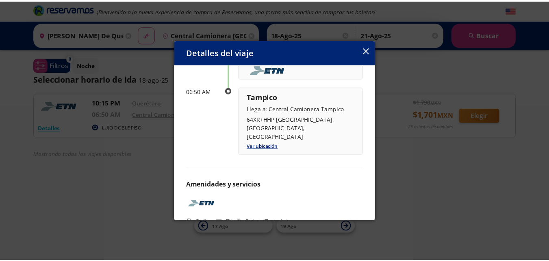
scroll to position [130, 0]
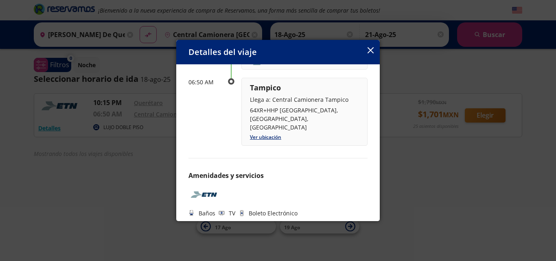
click at [373, 55] on button "button" at bounding box center [370, 51] width 6 height 10
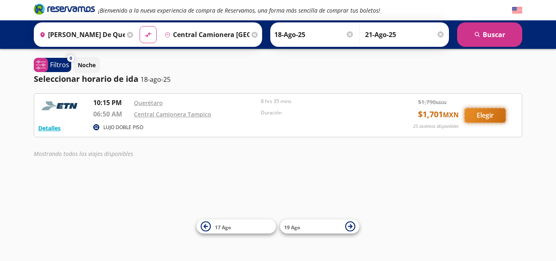
click at [498, 116] on button "Elegir" at bounding box center [484, 115] width 41 height 14
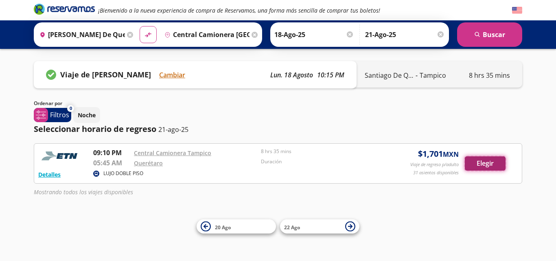
click at [475, 163] on button "Elegir" at bounding box center [484, 163] width 41 height 14
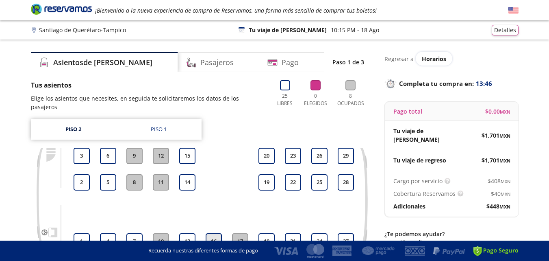
click at [213, 234] on button "16" at bounding box center [214, 241] width 16 height 16
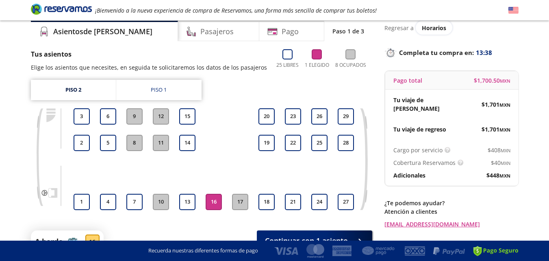
scroll to position [80, 0]
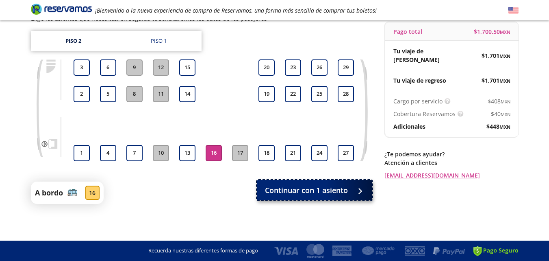
click at [294, 189] on span "Continuar con 1 asiento" at bounding box center [306, 190] width 83 height 11
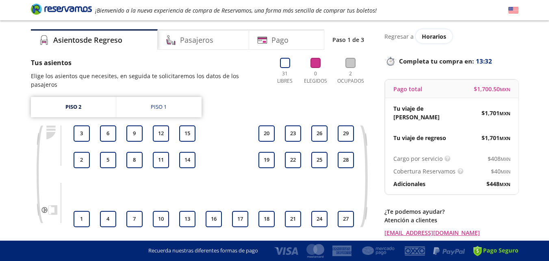
scroll to position [24, 0]
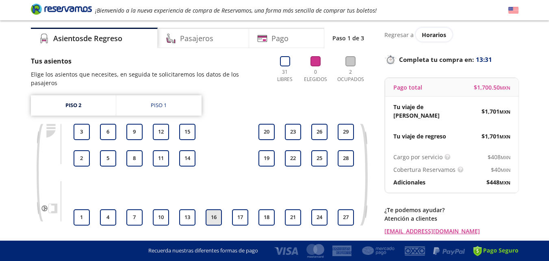
click at [210, 211] on button "16" at bounding box center [214, 217] width 16 height 16
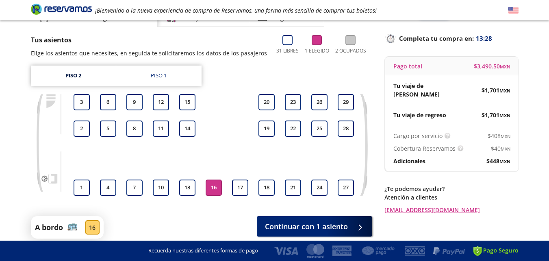
scroll to position [52, 0]
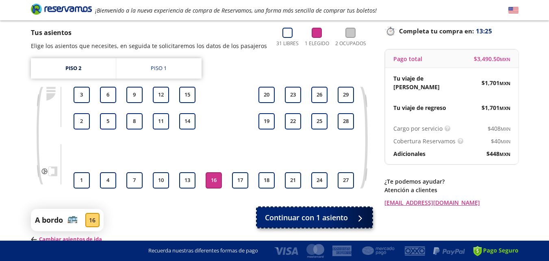
click at [288, 213] on span "Continuar con 1 asiento" at bounding box center [306, 217] width 83 height 11
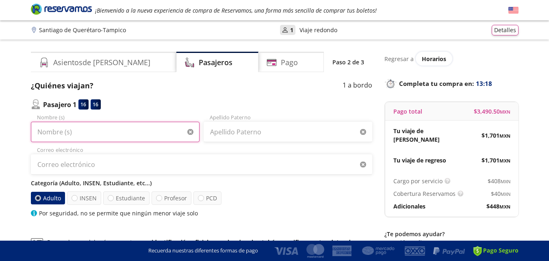
click at [72, 135] on input "Nombre (s)" at bounding box center [115, 132] width 169 height 20
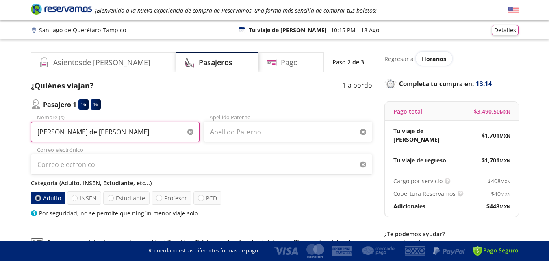
type input "maria de jesus"
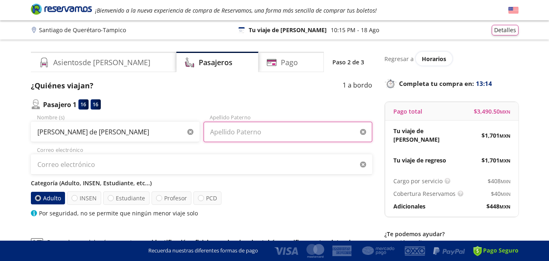
click at [253, 138] on input "Apellido Paterno" at bounding box center [288, 132] width 169 height 20
type input "juarez"
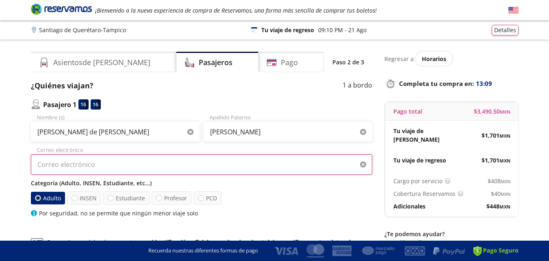
click at [120, 156] on input "Correo electrónico" at bounding box center [202, 164] width 342 height 20
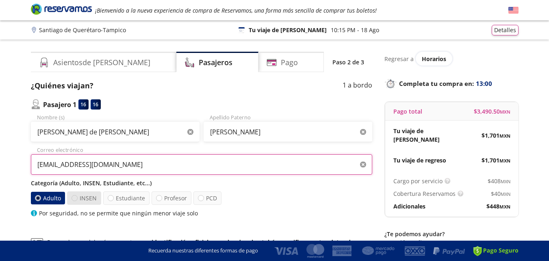
type input "yuytam@hotmail.com"
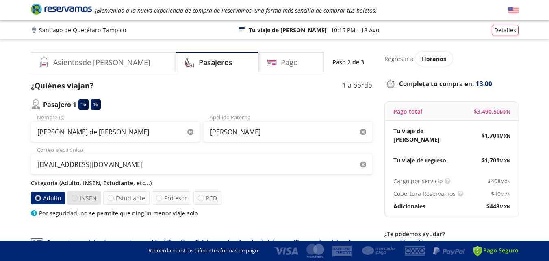
click at [75, 199] on div at bounding box center [75, 198] width 6 height 6
click at [75, 199] on input "INSEN" at bounding box center [74, 197] width 5 height 5
radio input "true"
radio input "false"
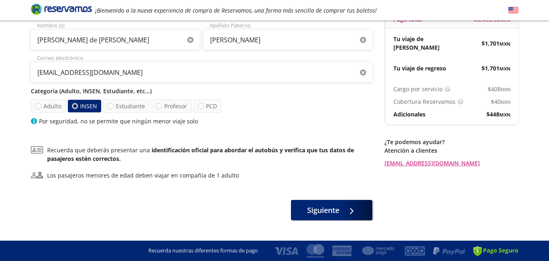
scroll to position [92, 0]
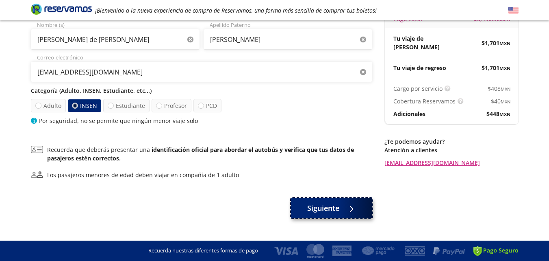
click at [315, 209] on span "Siguiente" at bounding box center [323, 208] width 32 height 11
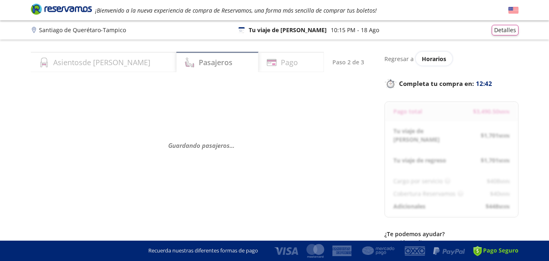
select select "MX"
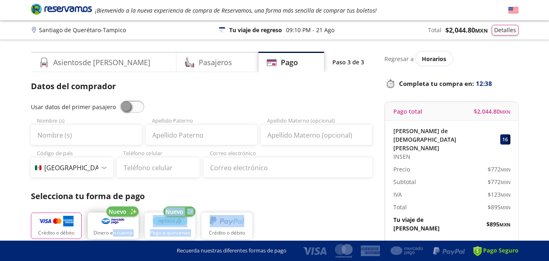
drag, startPoint x: 315, startPoint y: 209, endPoint x: 107, endPoint y: 237, distance: 210.5
click at [105, 237] on div "Crédito o débito Nuevo Dinero en cuenta Nuevo Pago a quincenas Crédito o débito" at bounding box center [202, 224] width 342 height 37
click at [126, 111] on span at bounding box center [132, 106] width 24 height 12
click at [120, 100] on input "checkbox" at bounding box center [120, 100] width 0 height 0
type input "maria de jesus"
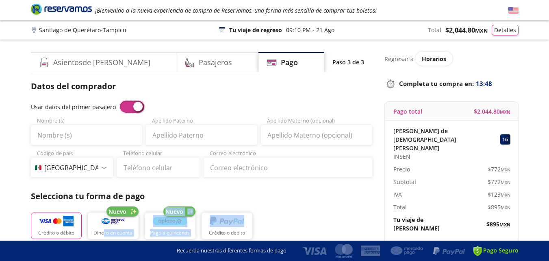
type input "juarez"
type input "yuytam@hotmail.com"
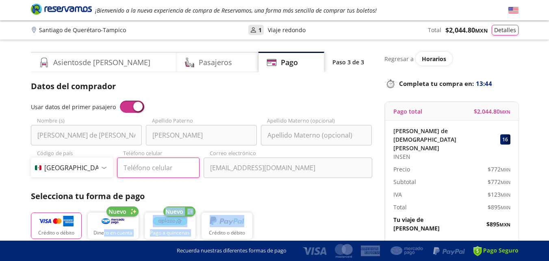
click at [148, 163] on input "Teléfono celular" at bounding box center [158, 167] width 83 height 20
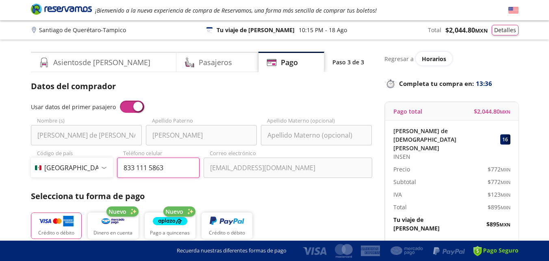
type input "833 111 5863"
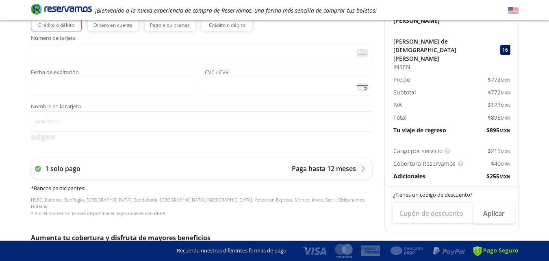
scroll to position [212, 0]
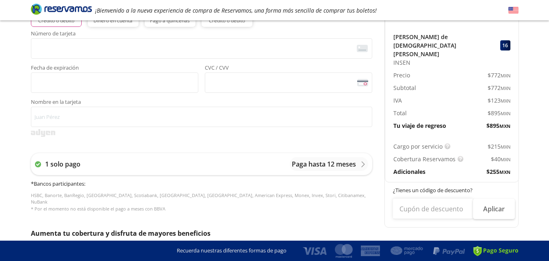
click at [433, 142] on p "Cargo por servicio" at bounding box center [418, 146] width 49 height 9
click at [488, 142] on span "$ 215 MXN" at bounding box center [499, 146] width 23 height 9
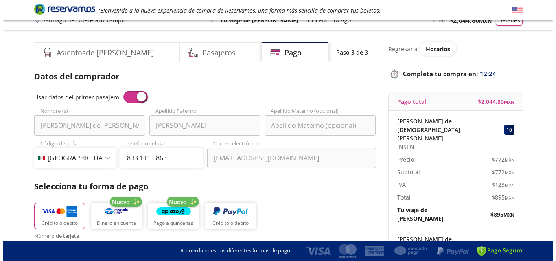
scroll to position [0, 0]
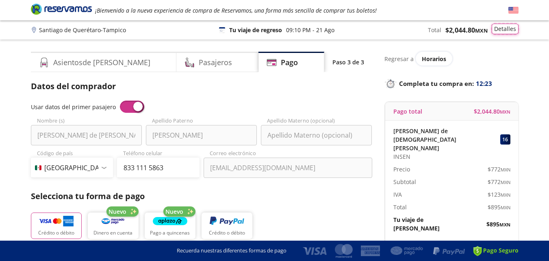
click at [510, 32] on button "Detalles" at bounding box center [505, 29] width 27 height 11
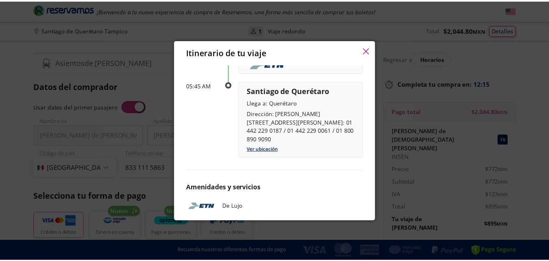
scroll to position [435, 0]
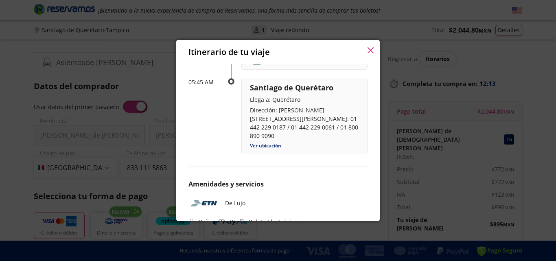
click at [368, 56] on button "button" at bounding box center [370, 51] width 6 height 10
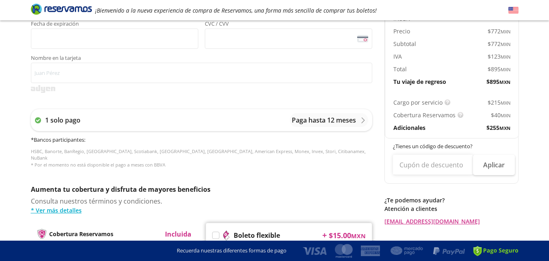
scroll to position [269, 0]
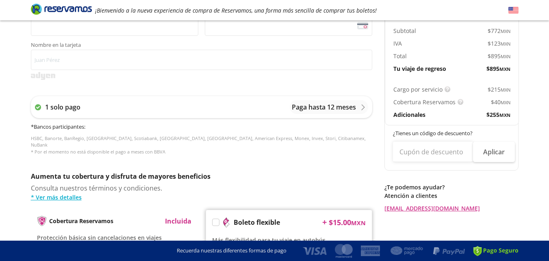
click at [219, 218] on div at bounding box center [215, 221] width 7 height 7
click at [216, 219] on label at bounding box center [216, 222] width 7 height 7
click at [216, 221] on input "Boleto flexible" at bounding box center [215, 223] width 5 height 5
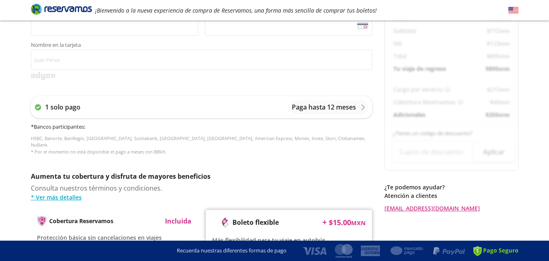
click at [178, 217] on p "Incluida" at bounding box center [178, 221] width 26 height 10
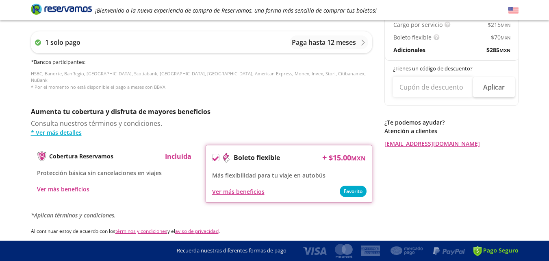
scroll to position [336, 0]
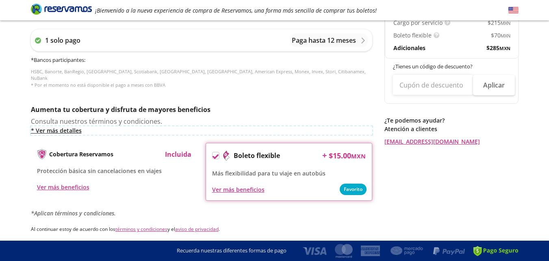
click at [60, 126] on link "* Ver más detalles" at bounding box center [202, 130] width 342 height 9
click at [173, 149] on p "Incluida" at bounding box center [178, 154] width 26 height 10
click at [42, 149] on img at bounding box center [42, 154] width 10 height 10
click at [50, 126] on link "* Ver más detalles" at bounding box center [202, 130] width 342 height 9
click at [84, 188] on div "Cobertura Reservamos Incluida Protección básica sin cancelaciones en viajes Ver…" at bounding box center [114, 170] width 167 height 55
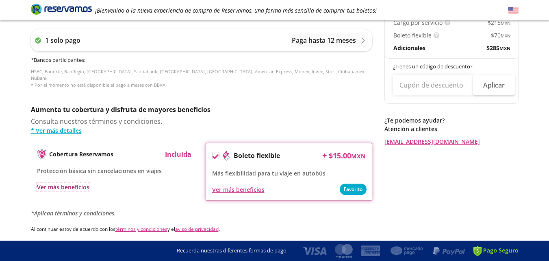
click at [71, 183] on div "Ver más beneficios" at bounding box center [63, 187] width 52 height 9
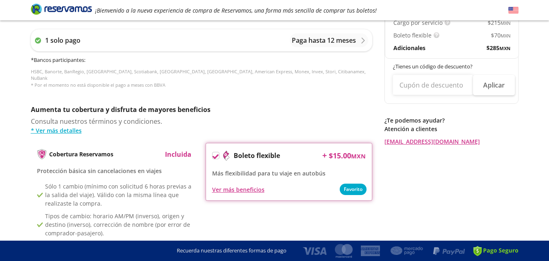
drag, startPoint x: 548, startPoint y: 139, endPoint x: 551, endPoint y: 152, distance: 12.6
click at [549, 152] on html "Group 9 Created with Sketch. Pago Santiago de Querétaro - Tampico ¡Bienvenido a…" at bounding box center [274, 31] width 549 height 735
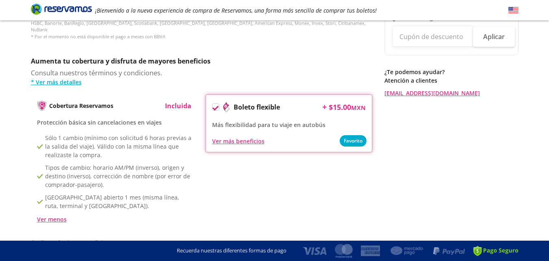
scroll to position [377, 0]
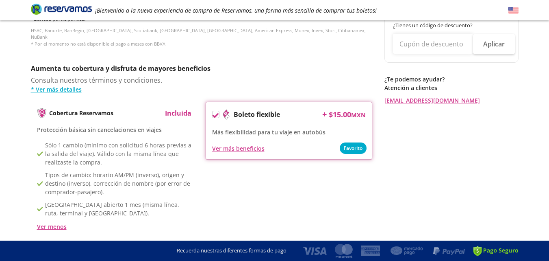
click at [181, 109] on p "Incluida" at bounding box center [178, 113] width 26 height 10
click at [514, 11] on img at bounding box center [514, 10] width 10 height 10
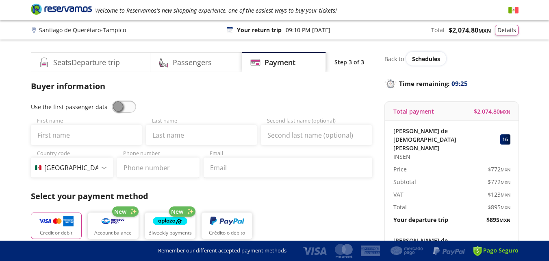
select select "MX"
click at [506, 31] on button "Details" at bounding box center [507, 29] width 24 height 11
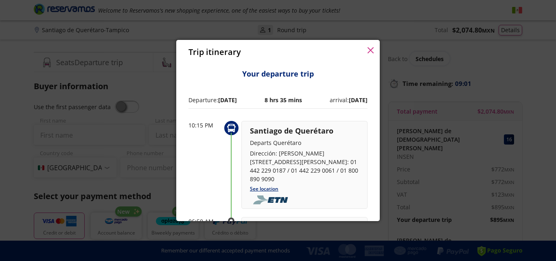
click at [369, 50] on icon "button" at bounding box center [370, 50] width 6 height 6
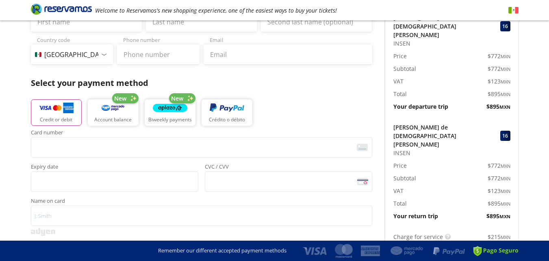
scroll to position [71, 0]
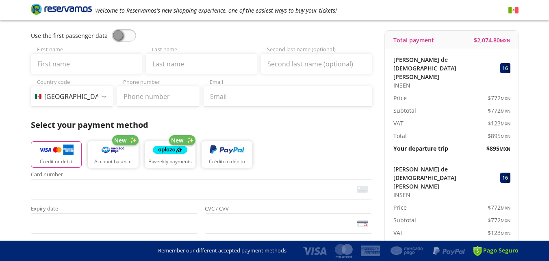
click at [513, 13] on img at bounding box center [514, 10] width 10 height 10
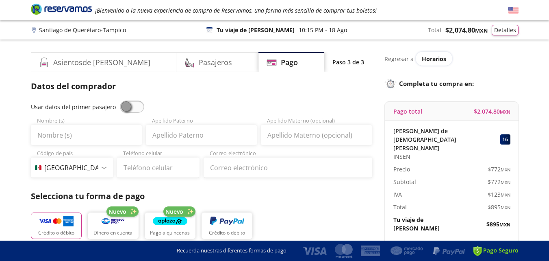
select select "MX"
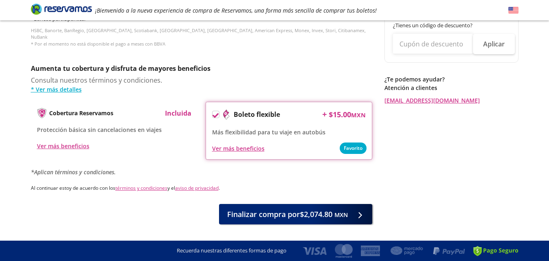
scroll to position [390, 0]
